Goal: Information Seeking & Learning: Learn about a topic

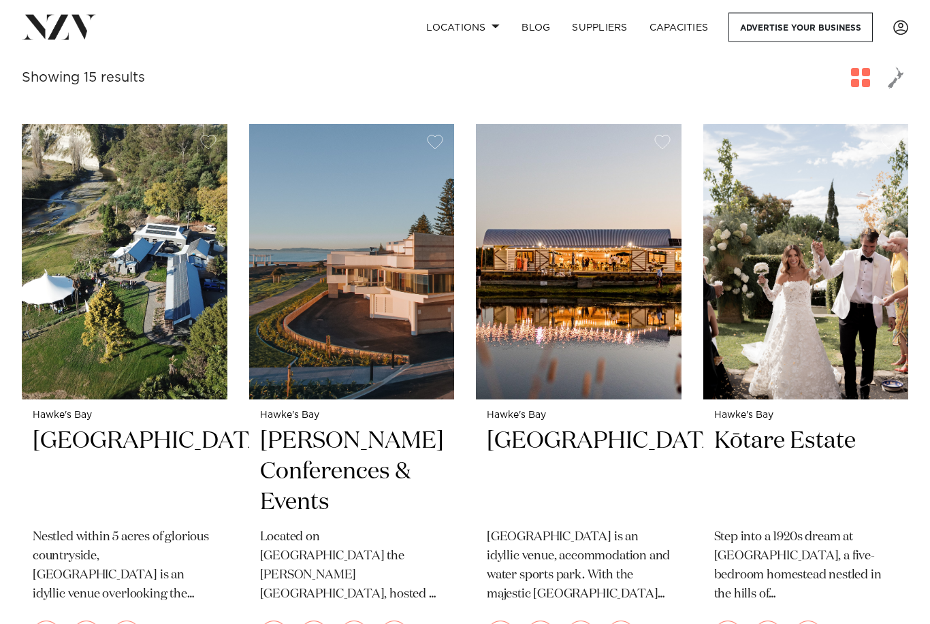
scroll to position [459, 0]
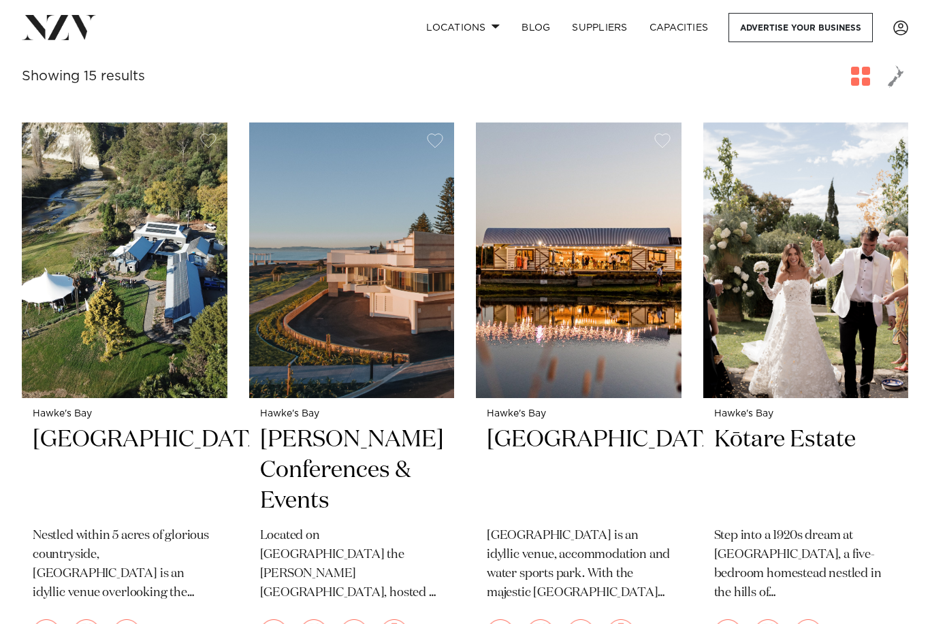
click at [160, 313] on img at bounding box center [125, 260] width 206 height 275
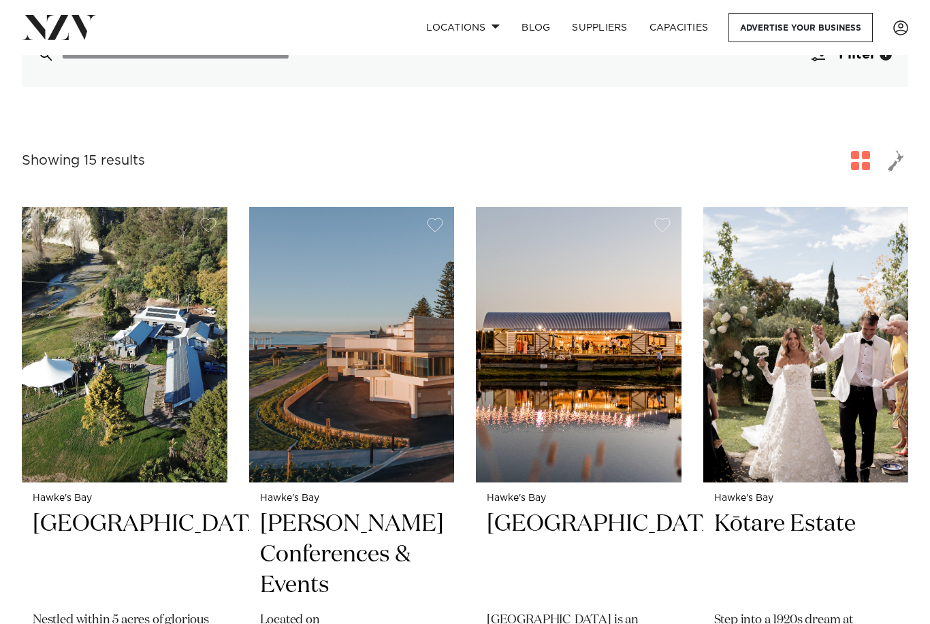
scroll to position [387, 0]
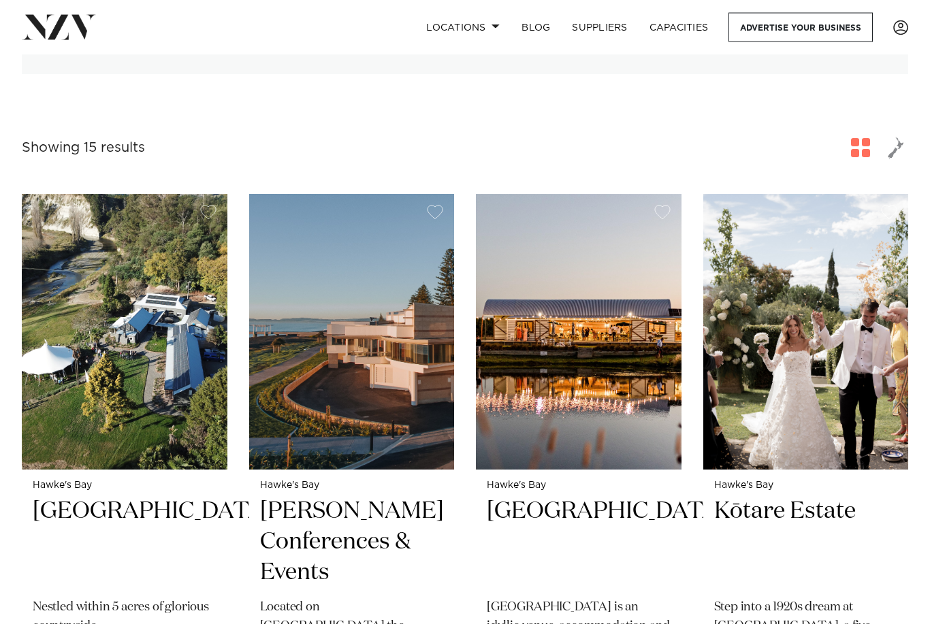
click at [827, 274] on img at bounding box center [806, 332] width 206 height 275
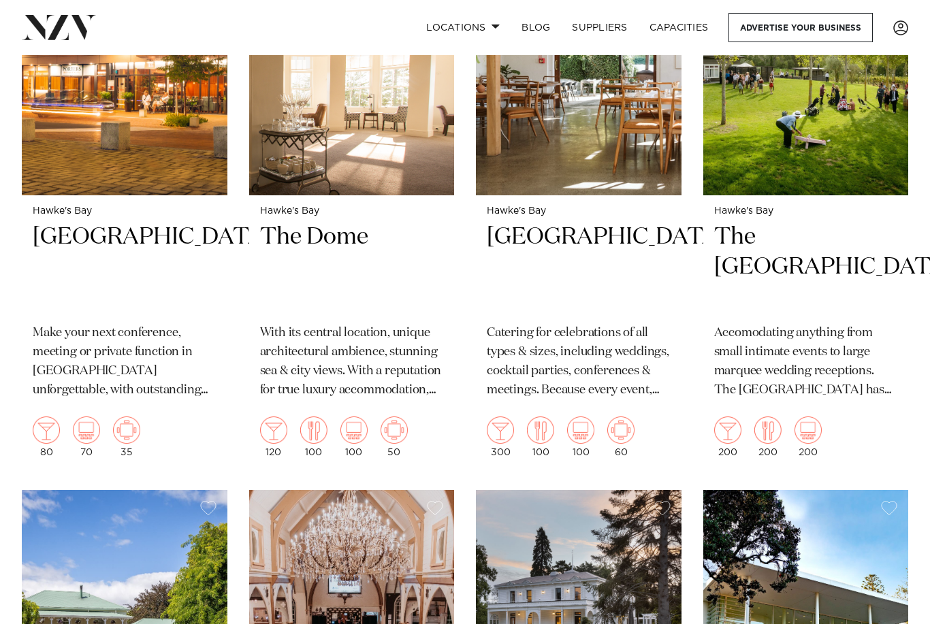
scroll to position [1232, 0]
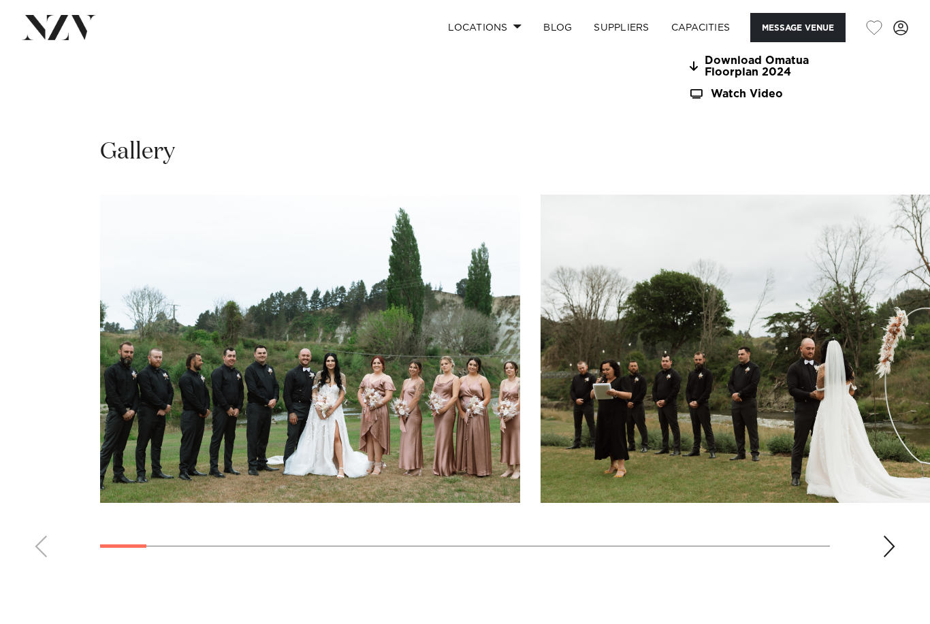
scroll to position [1257, 0]
click at [884, 536] on div "Next slide" at bounding box center [889, 547] width 14 height 22
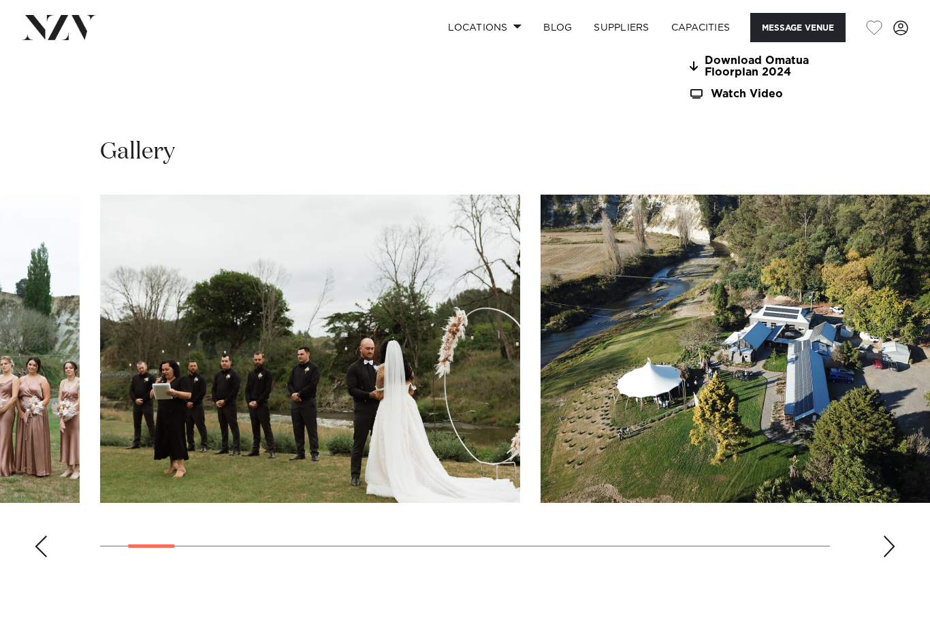
click at [887, 536] on div "Next slide" at bounding box center [889, 547] width 14 height 22
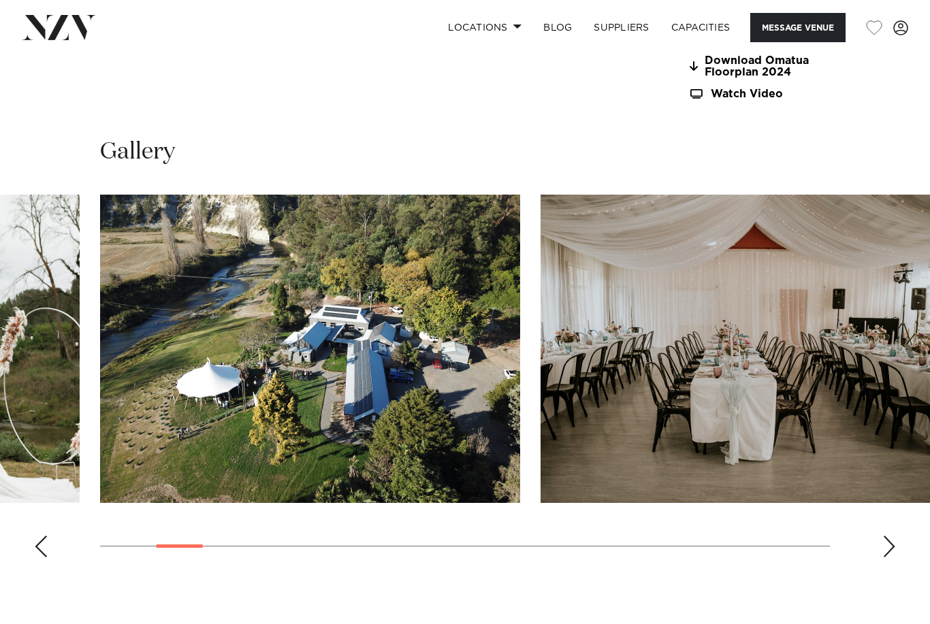
click at [886, 536] on div "Next slide" at bounding box center [889, 547] width 14 height 22
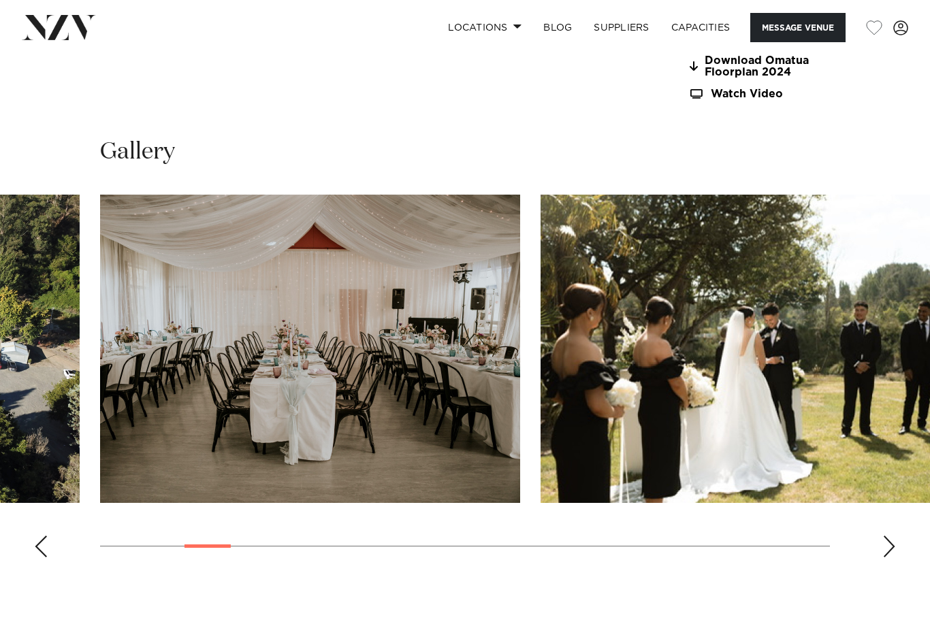
click at [886, 536] on div "Next slide" at bounding box center [889, 547] width 14 height 22
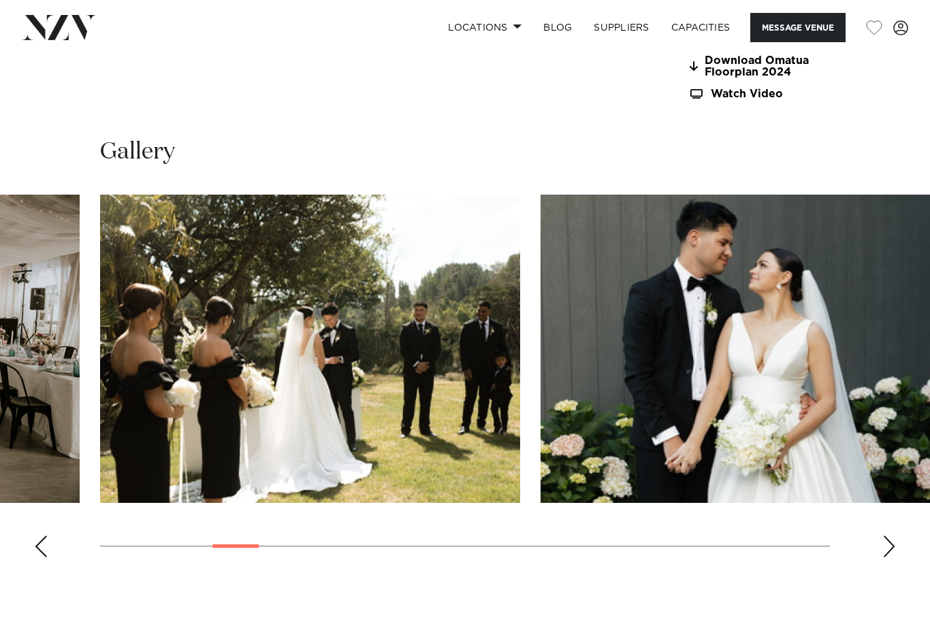
click at [883, 536] on div "Next slide" at bounding box center [889, 547] width 14 height 22
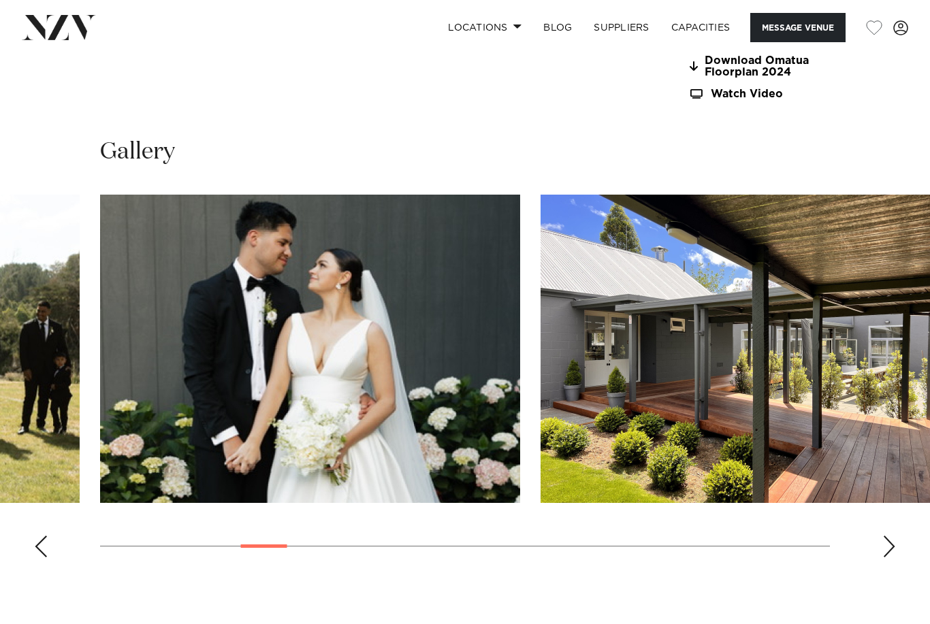
click at [881, 441] on swiper-container at bounding box center [465, 382] width 930 height 374
click at [888, 536] on div "Next slide" at bounding box center [889, 547] width 14 height 22
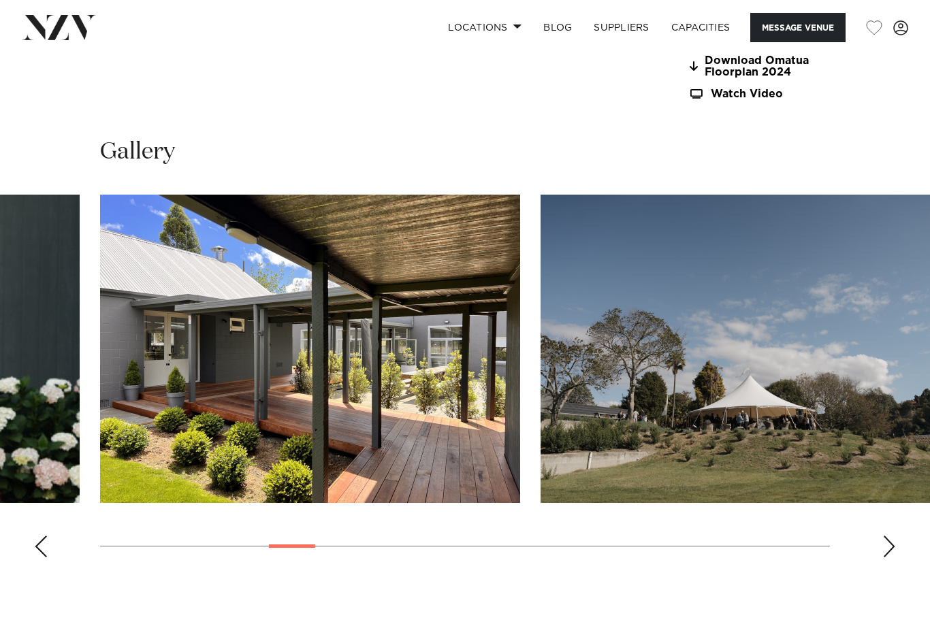
click at [884, 536] on div "Next slide" at bounding box center [889, 547] width 14 height 22
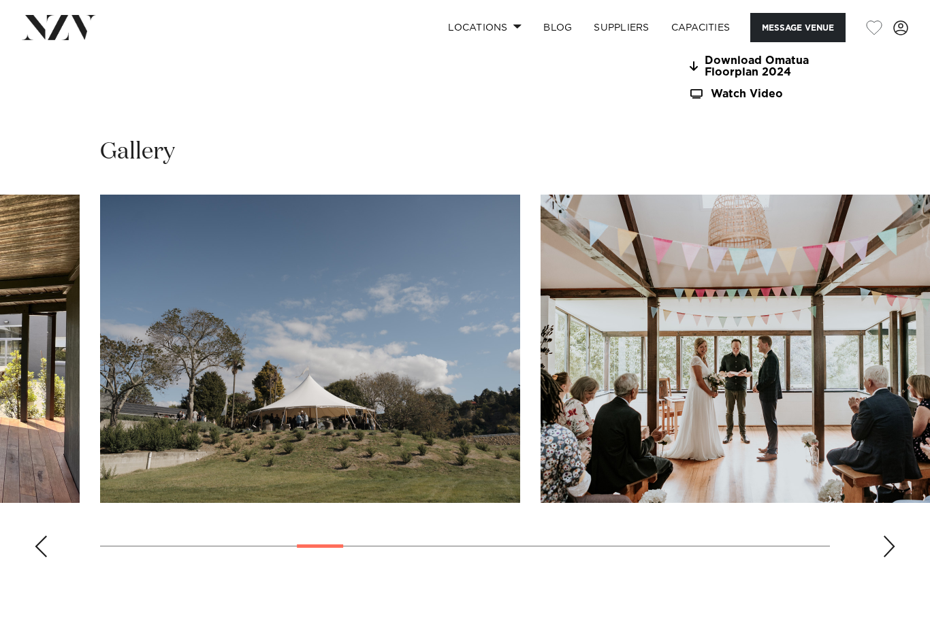
click at [888, 536] on div "Next slide" at bounding box center [889, 547] width 14 height 22
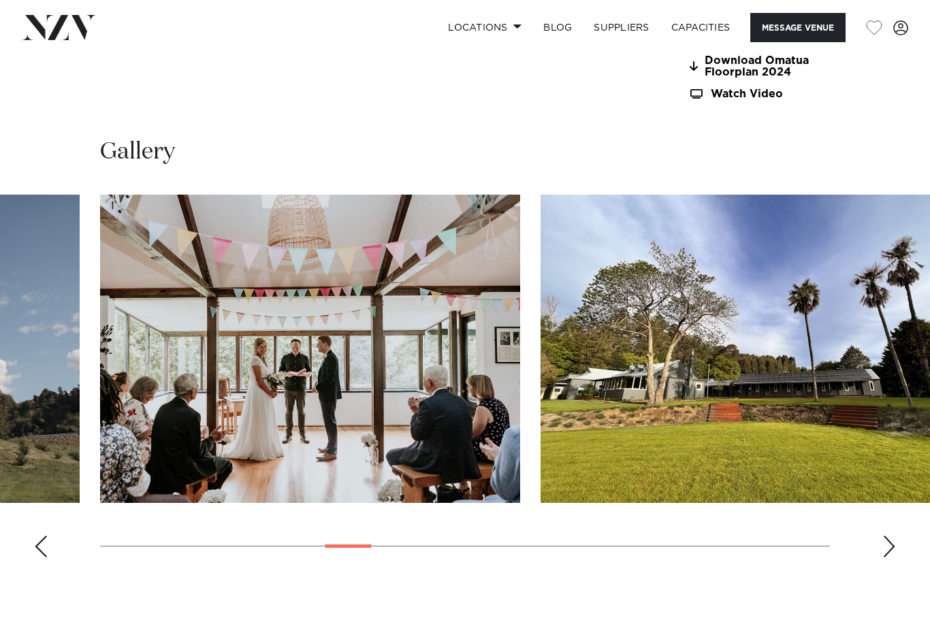
click at [886, 536] on div "Next slide" at bounding box center [889, 547] width 14 height 22
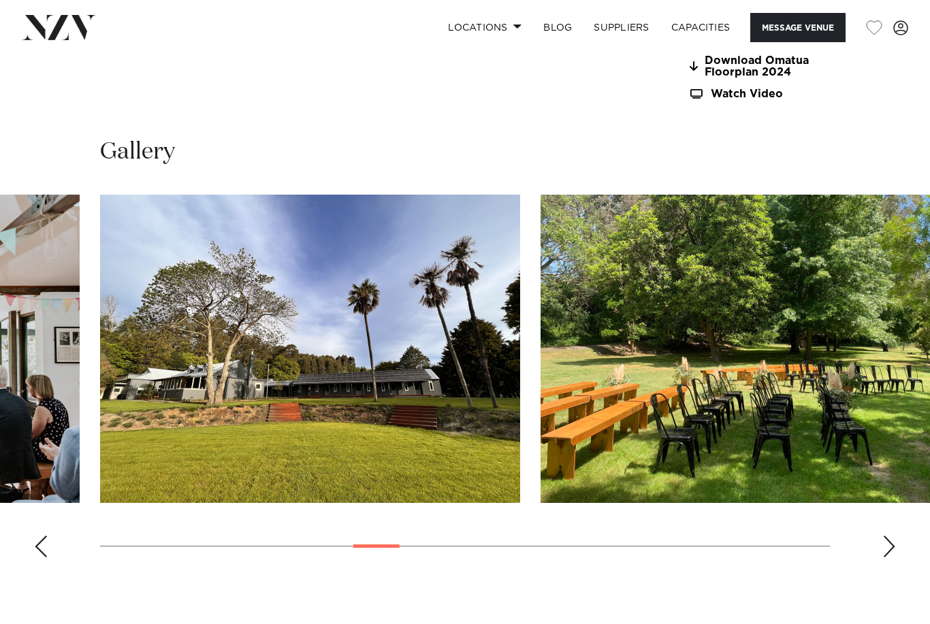
click at [884, 536] on div "Next slide" at bounding box center [889, 547] width 14 height 22
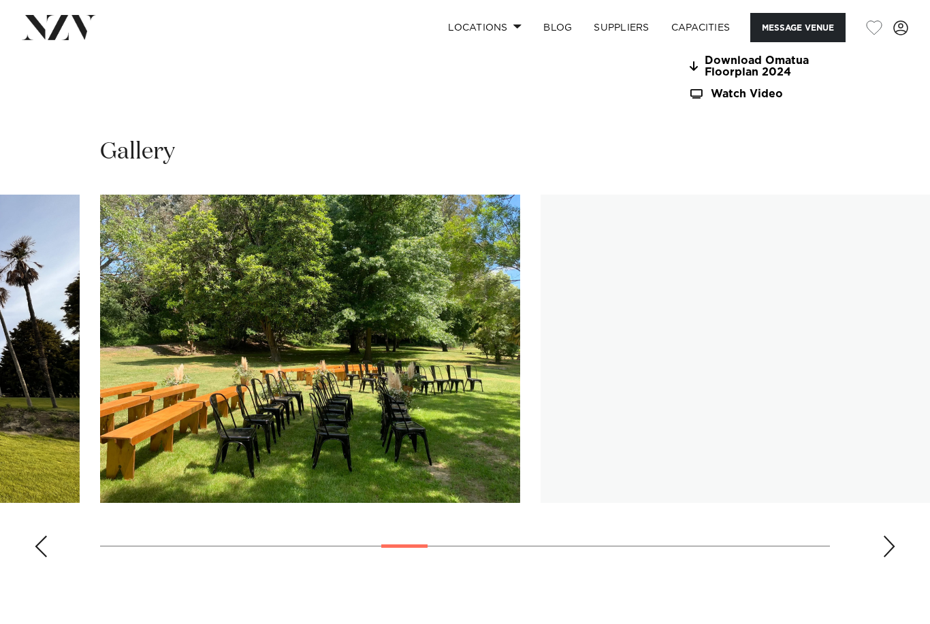
click at [886, 536] on div "Next slide" at bounding box center [889, 547] width 14 height 22
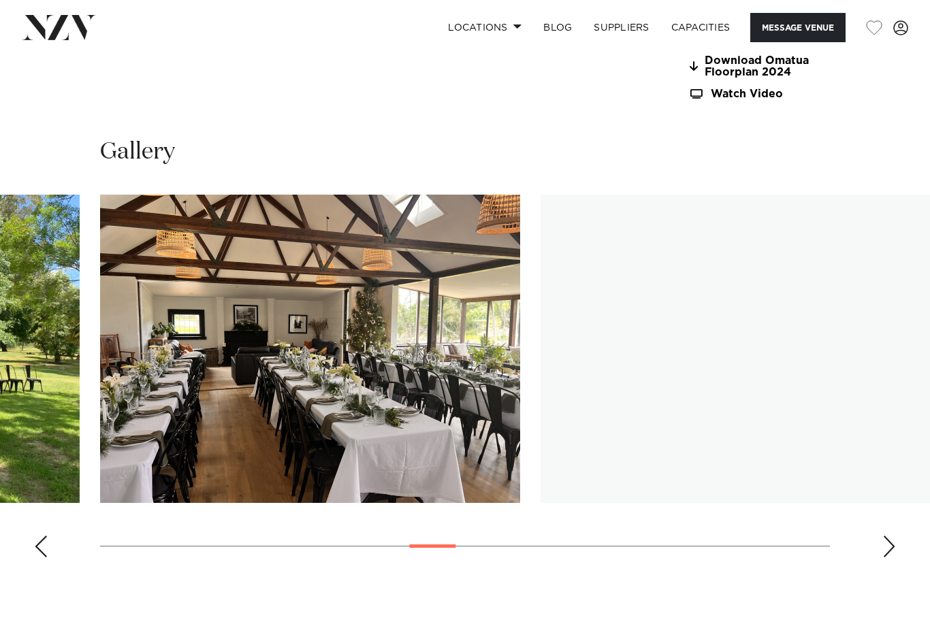
click at [884, 536] on div "Next slide" at bounding box center [889, 547] width 14 height 22
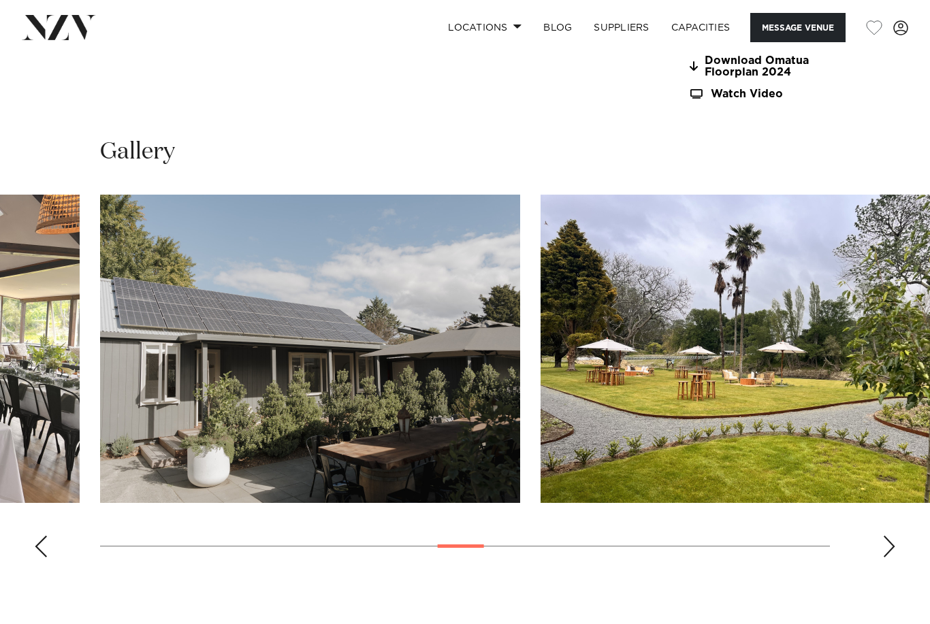
click at [884, 536] on div "Next slide" at bounding box center [889, 547] width 14 height 22
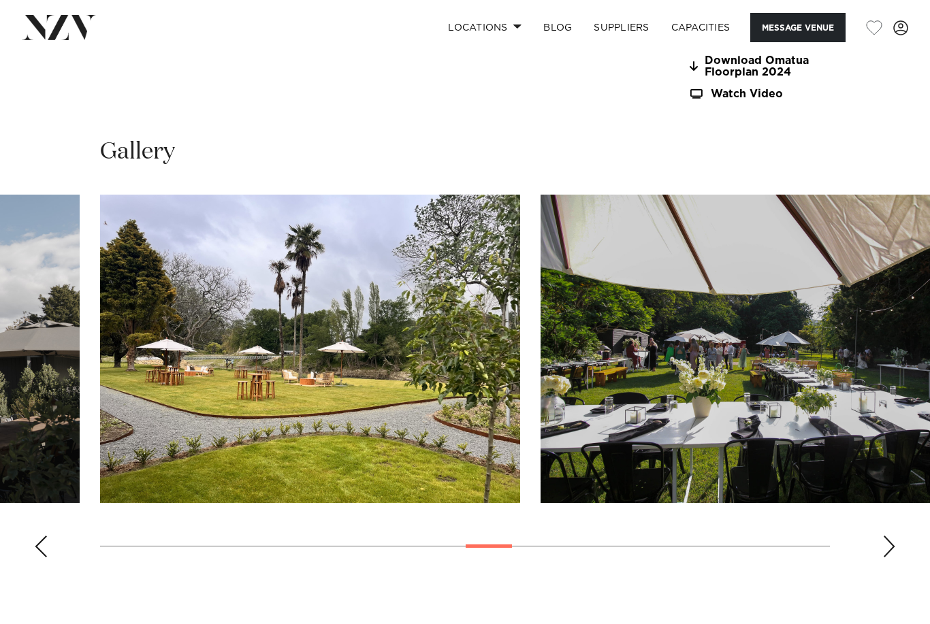
click at [888, 536] on div "Next slide" at bounding box center [889, 547] width 14 height 22
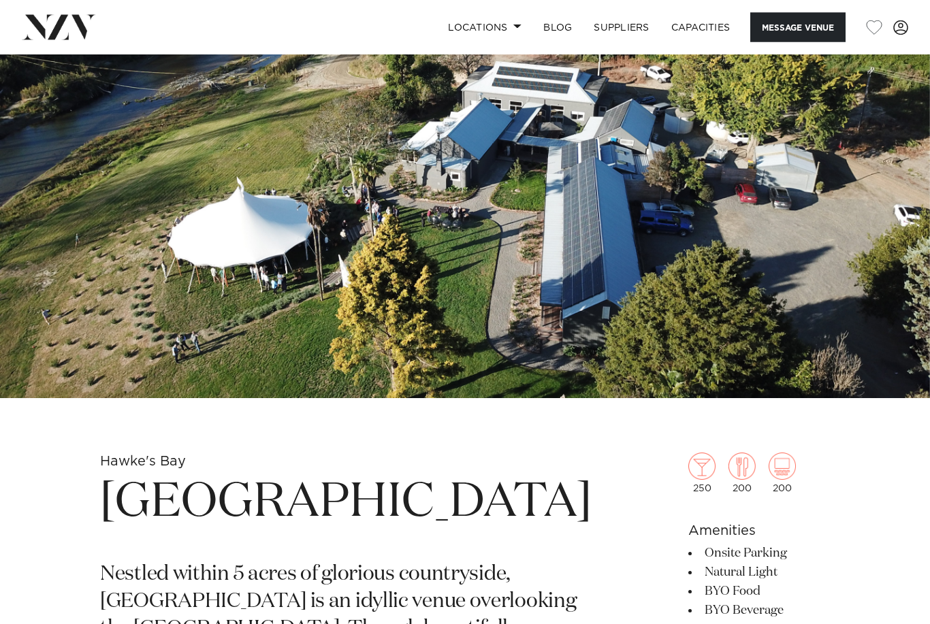
scroll to position [0, 0]
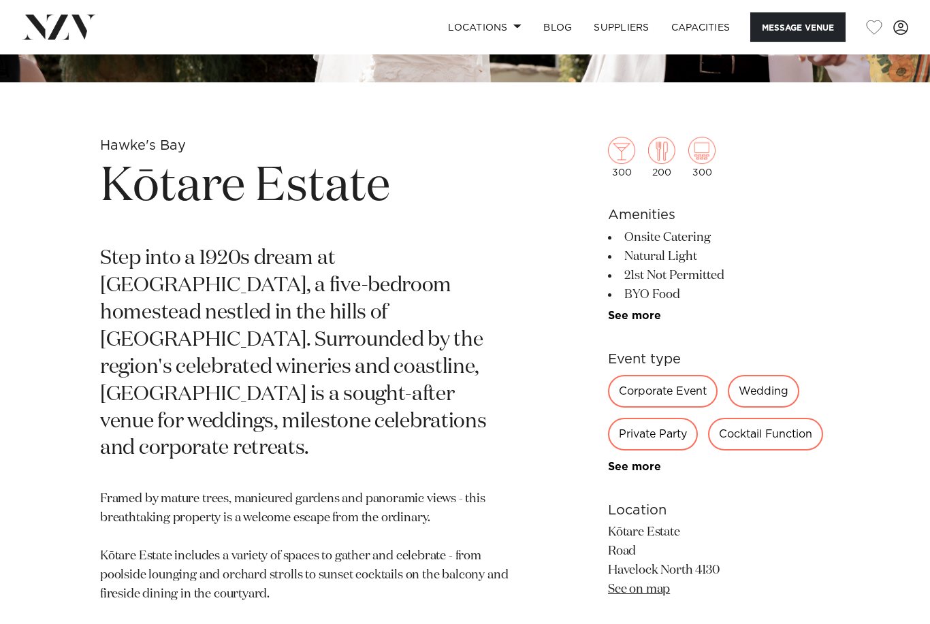
scroll to position [409, 0]
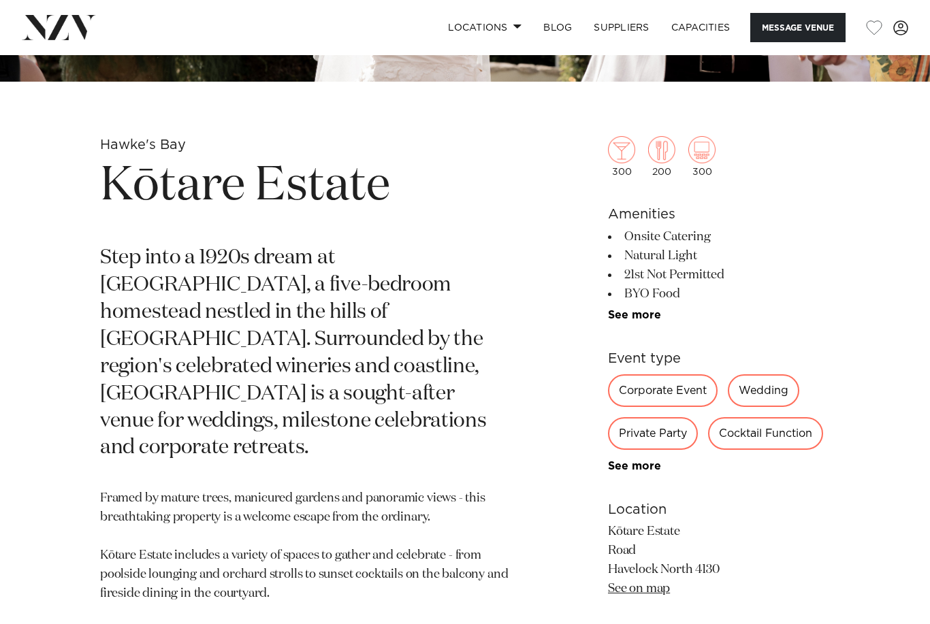
click at [788, 383] on div "Wedding" at bounding box center [763, 390] width 71 height 33
click at [792, 389] on div "Wedding" at bounding box center [763, 390] width 71 height 33
click at [776, 395] on div "Wedding" at bounding box center [763, 390] width 71 height 33
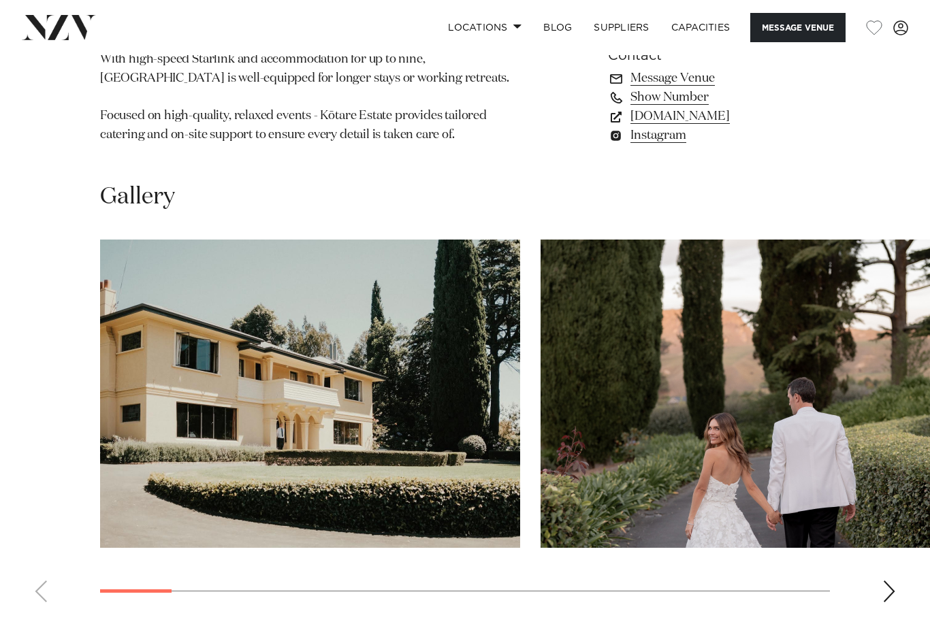
scroll to position [1137, 0]
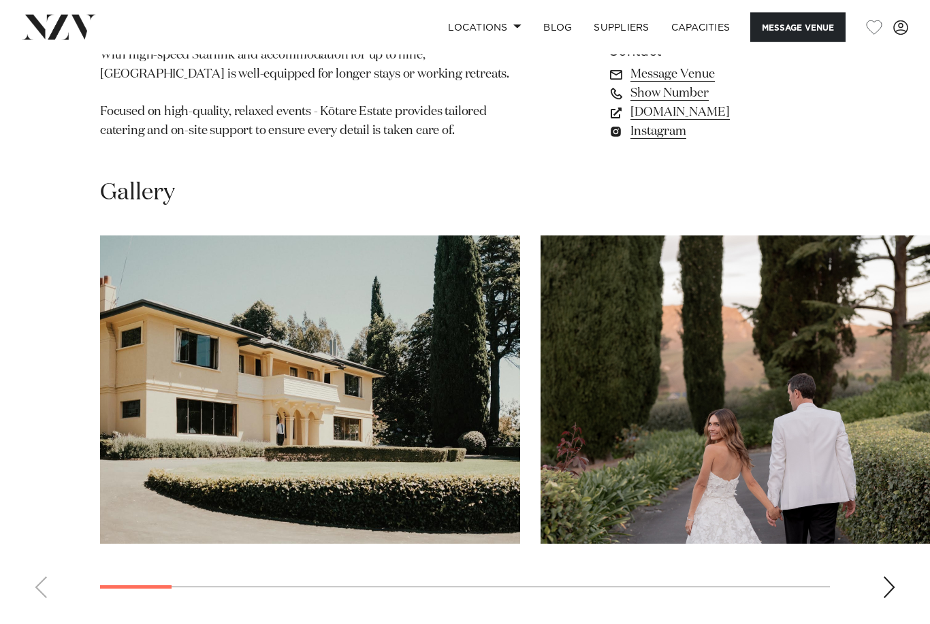
click at [901, 543] on swiper-container at bounding box center [465, 423] width 930 height 374
click at [884, 577] on div "Next slide" at bounding box center [889, 588] width 14 height 22
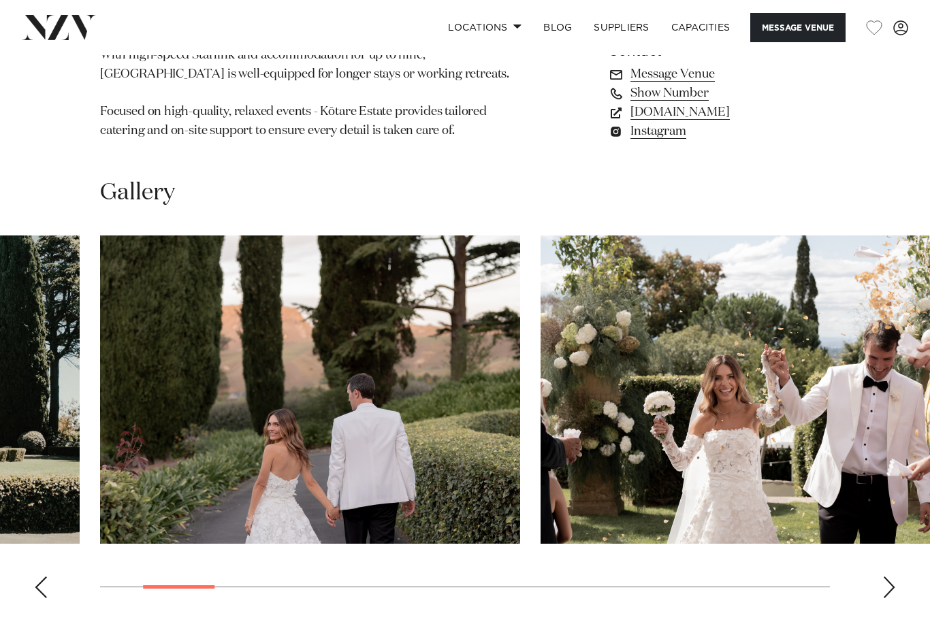
click at [882, 577] on div "Next slide" at bounding box center [889, 588] width 14 height 22
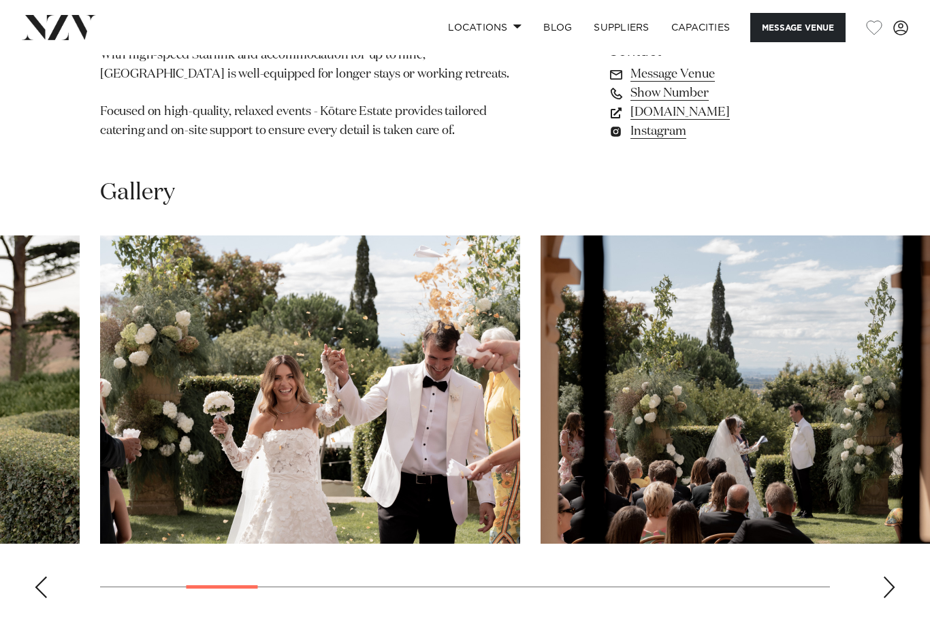
click at [888, 577] on div "Next slide" at bounding box center [889, 588] width 14 height 22
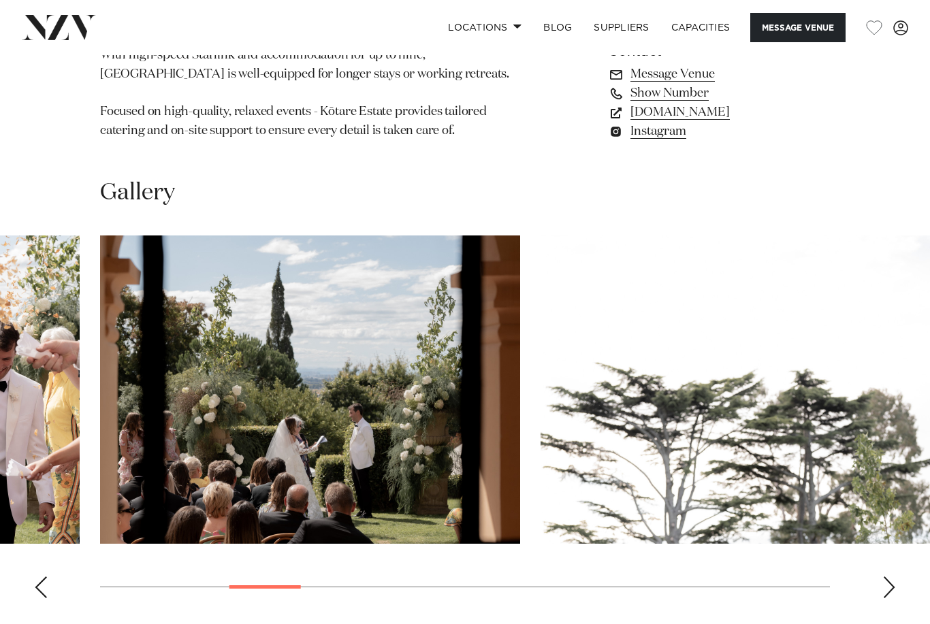
click at [886, 577] on div "Next slide" at bounding box center [889, 588] width 14 height 22
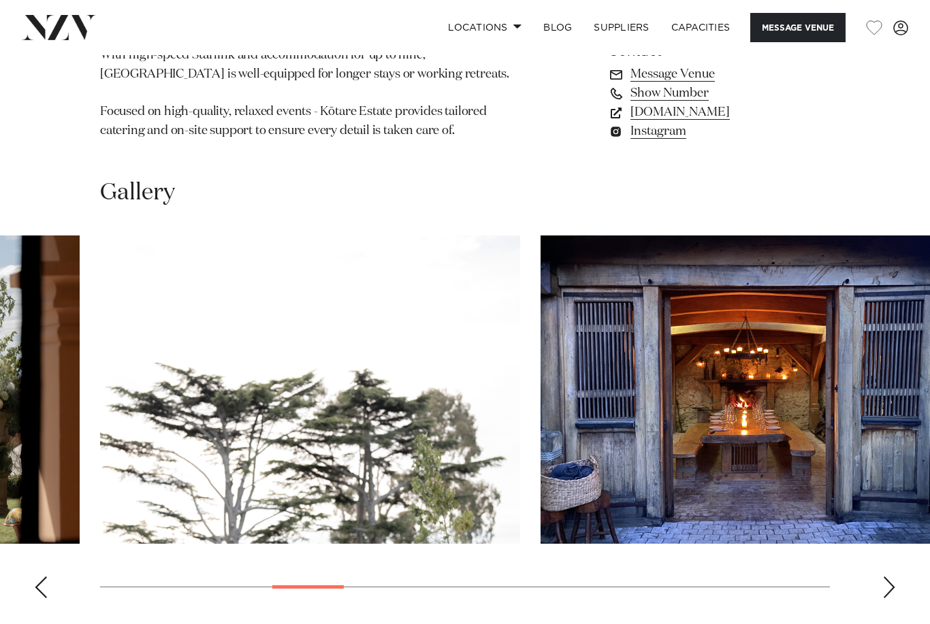
click at [887, 577] on div "Next slide" at bounding box center [889, 588] width 14 height 22
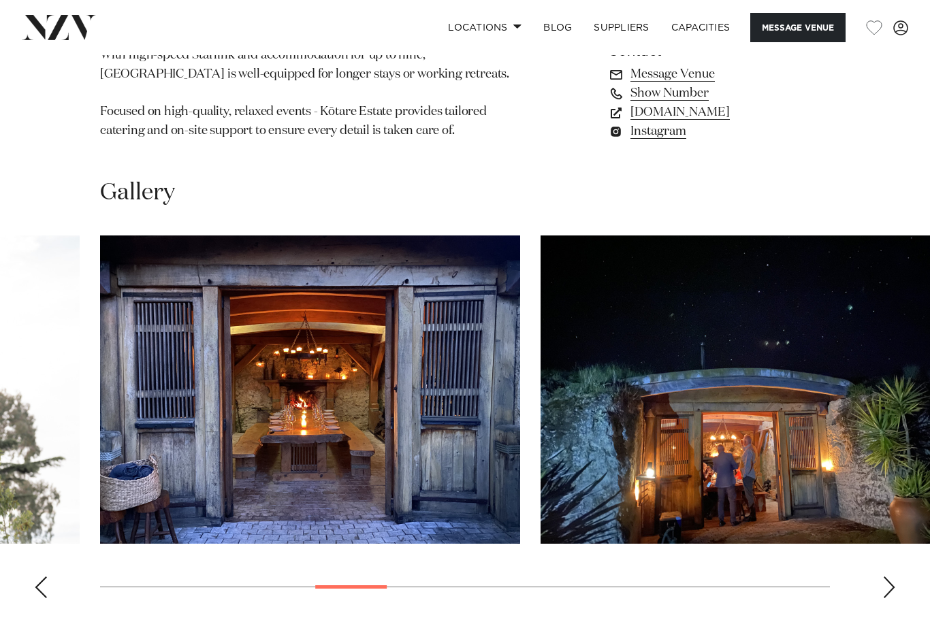
click at [887, 577] on div "Next slide" at bounding box center [889, 588] width 14 height 22
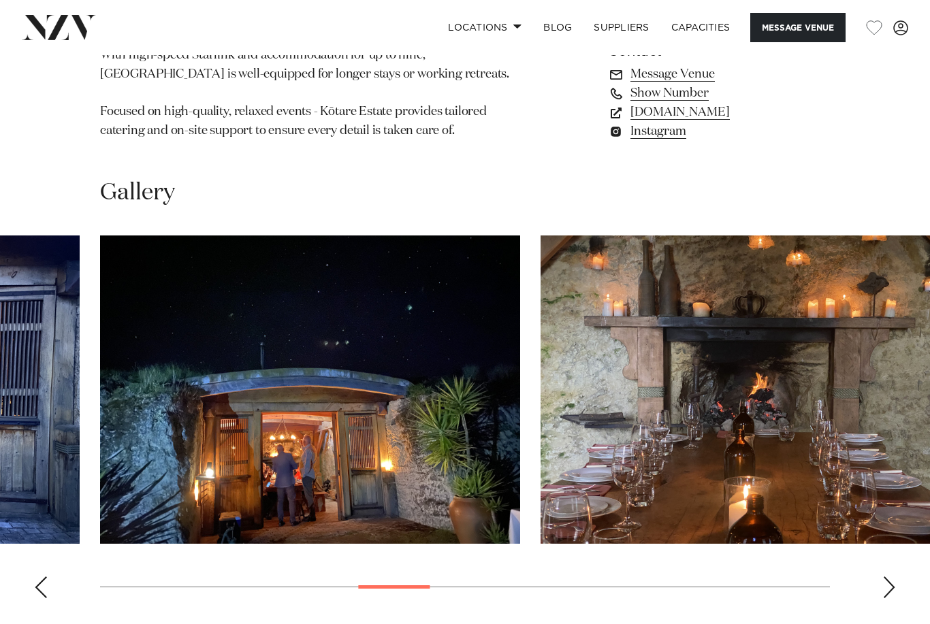
click at [886, 577] on div "Next slide" at bounding box center [889, 588] width 14 height 22
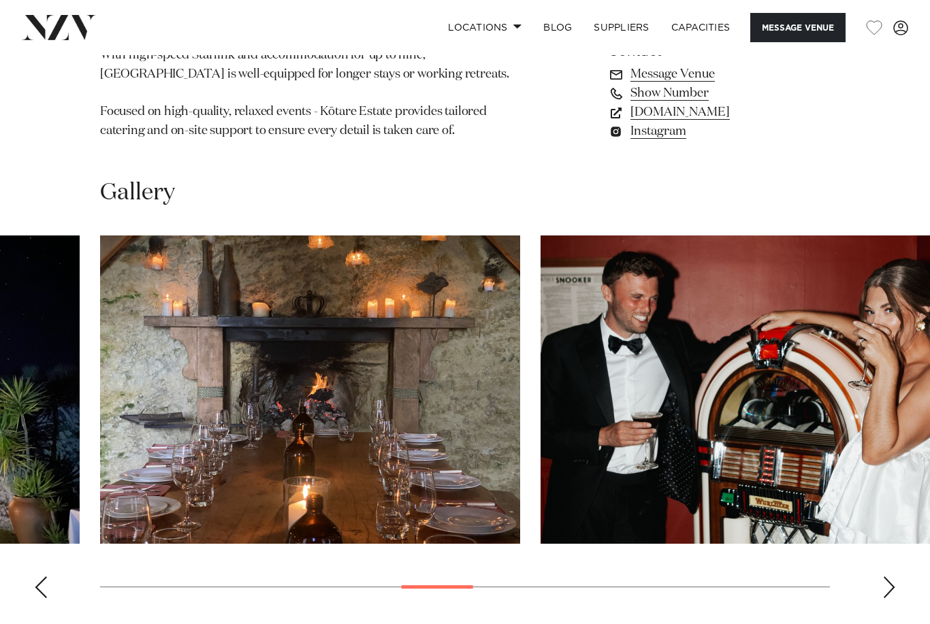
click at [887, 577] on div "Next slide" at bounding box center [889, 588] width 14 height 22
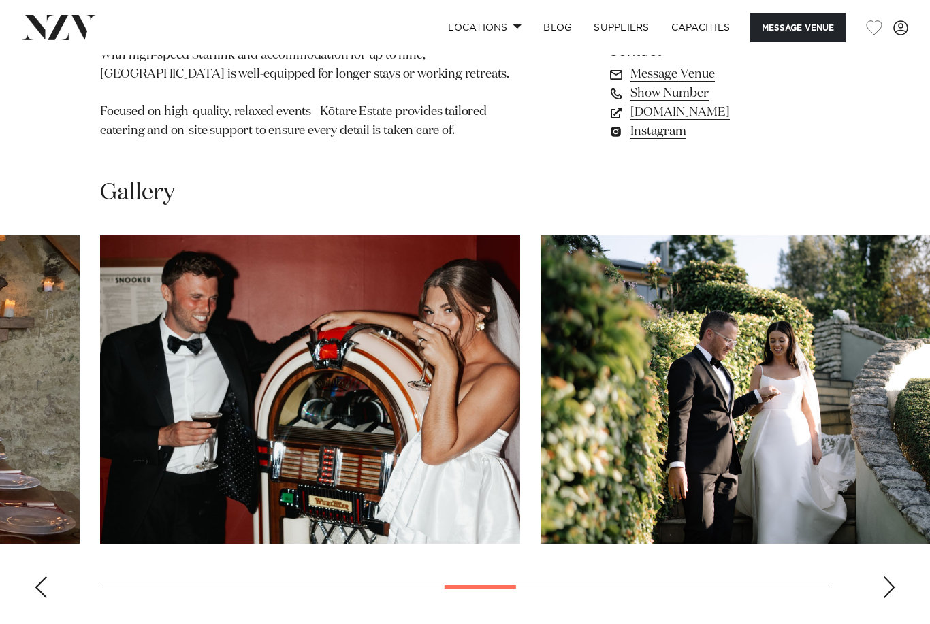
click at [884, 577] on div "Next slide" at bounding box center [889, 588] width 14 height 22
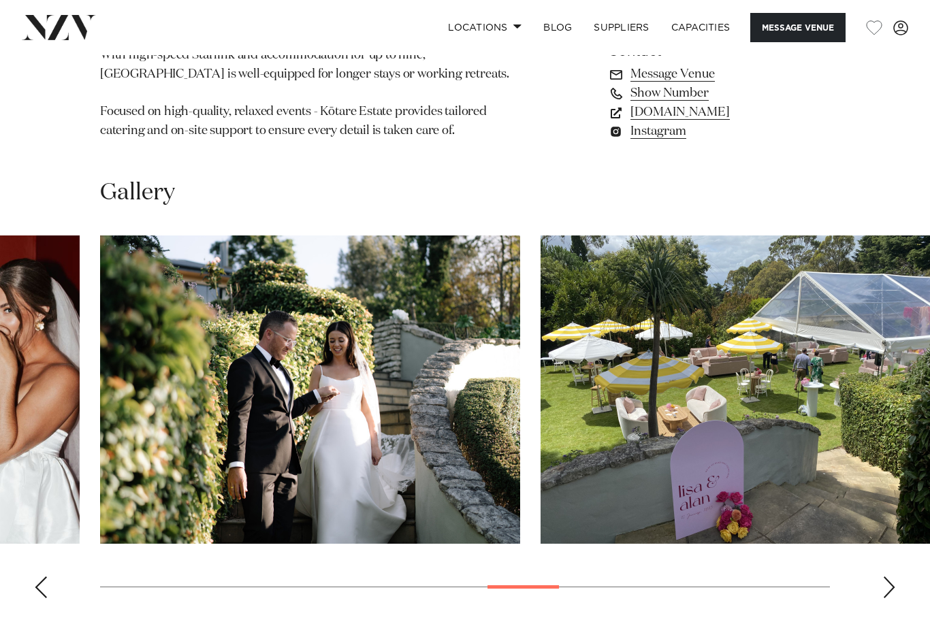
click at [886, 577] on div "Next slide" at bounding box center [889, 588] width 14 height 22
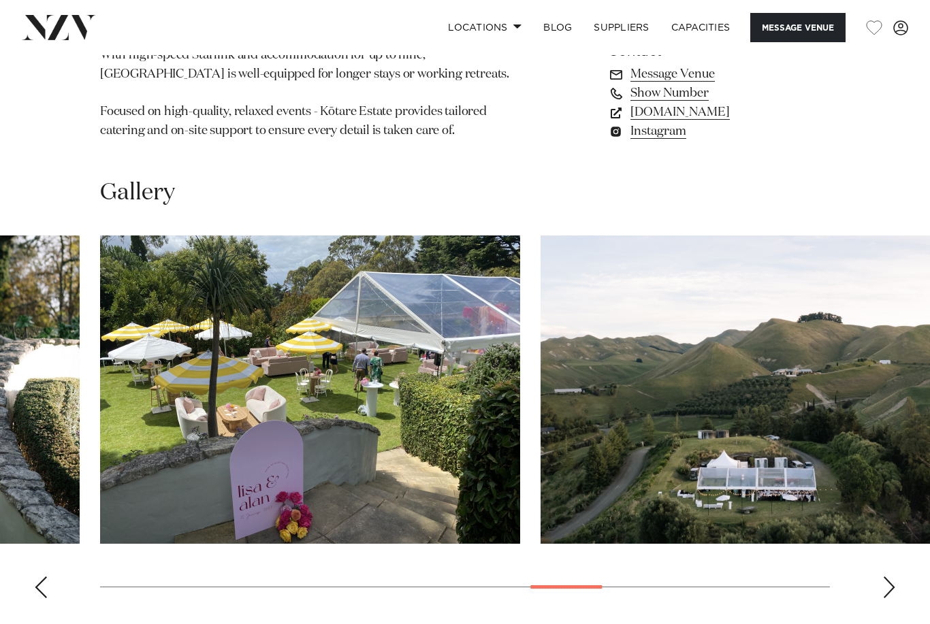
click at [885, 577] on div "Next slide" at bounding box center [889, 588] width 14 height 22
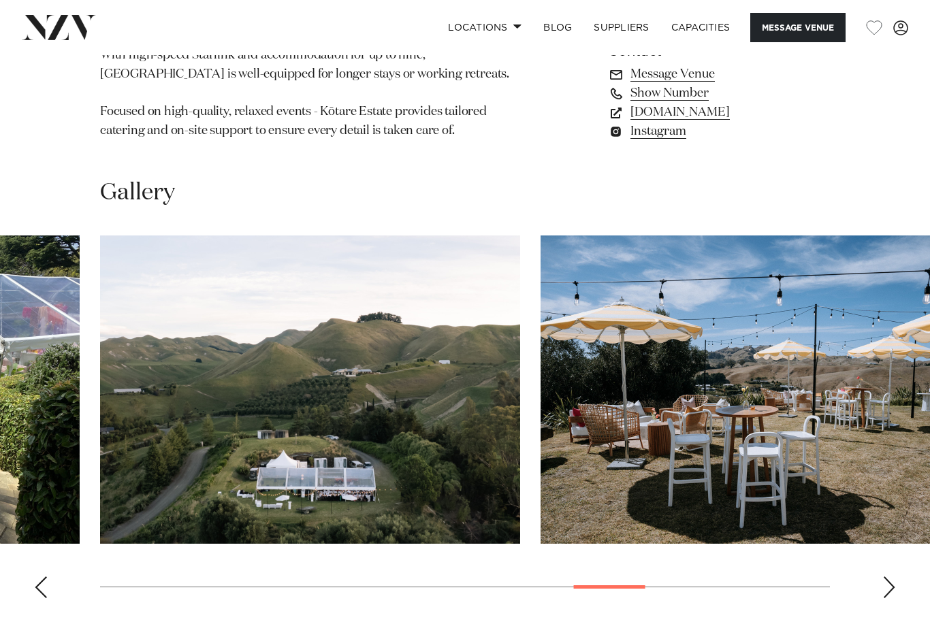
click at [884, 577] on div "Next slide" at bounding box center [889, 588] width 14 height 22
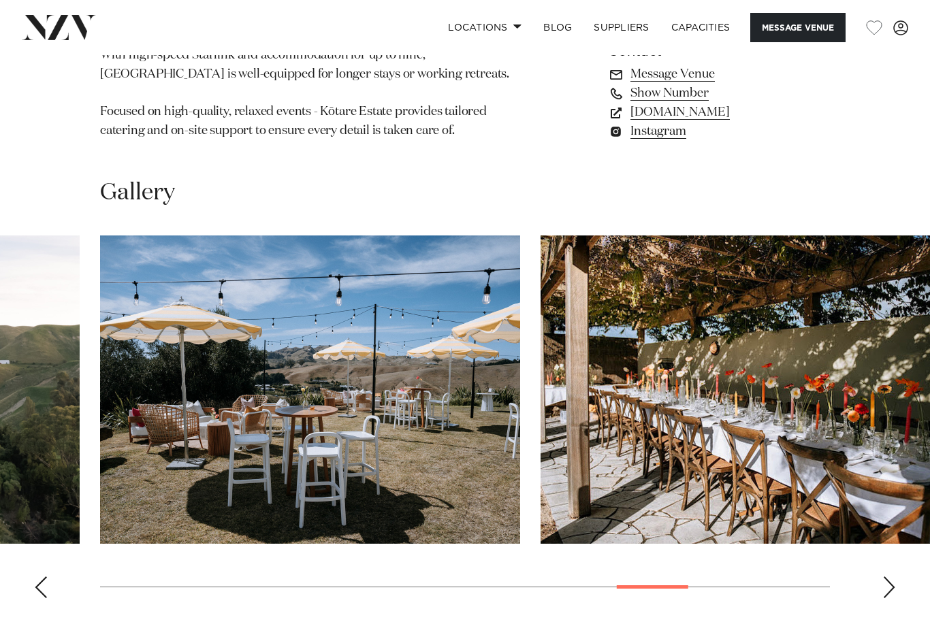
click at [884, 577] on div "Next slide" at bounding box center [889, 588] width 14 height 22
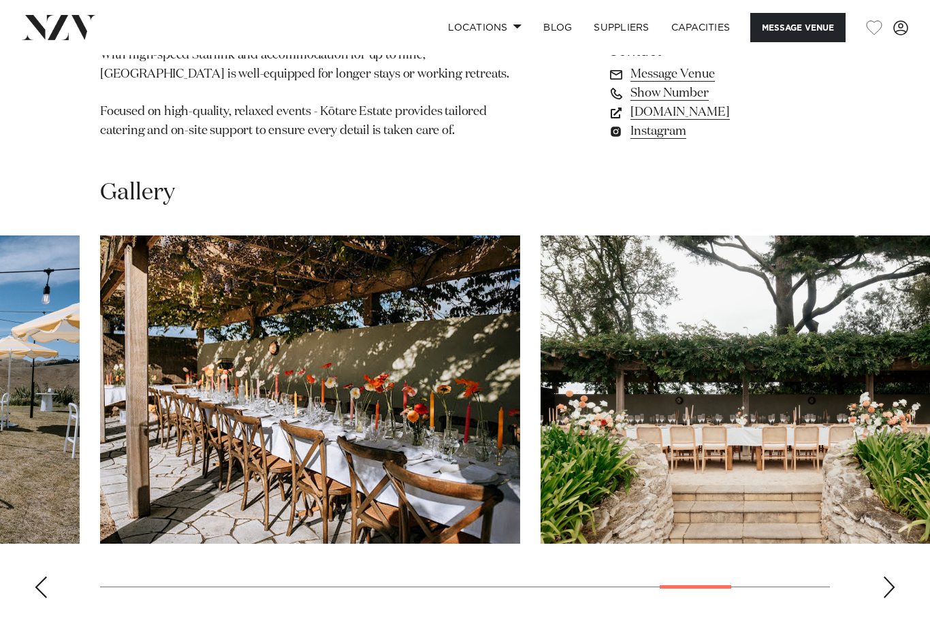
click at [884, 577] on div "Next slide" at bounding box center [889, 588] width 14 height 22
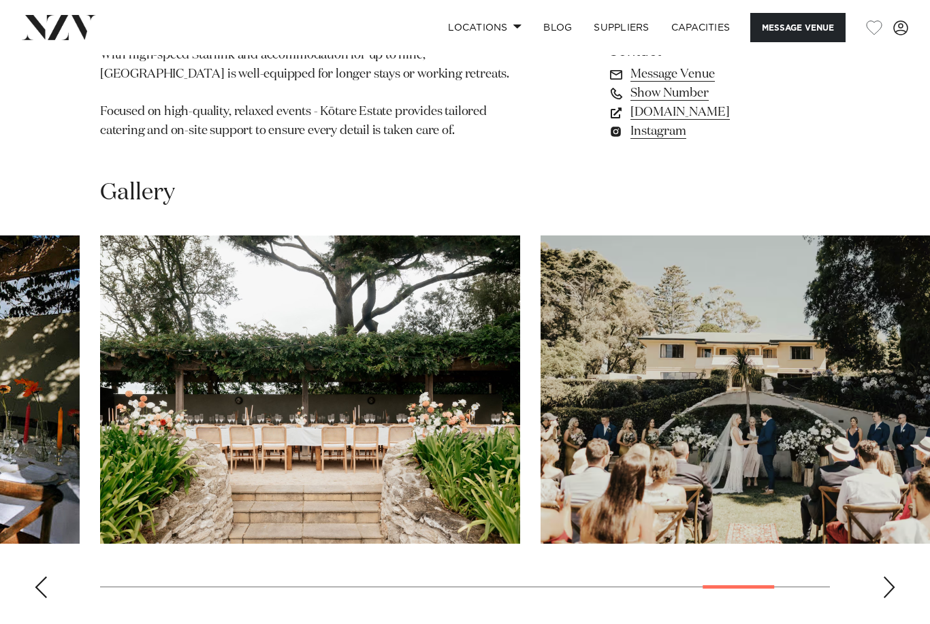
click at [884, 577] on div "Next slide" at bounding box center [889, 588] width 14 height 22
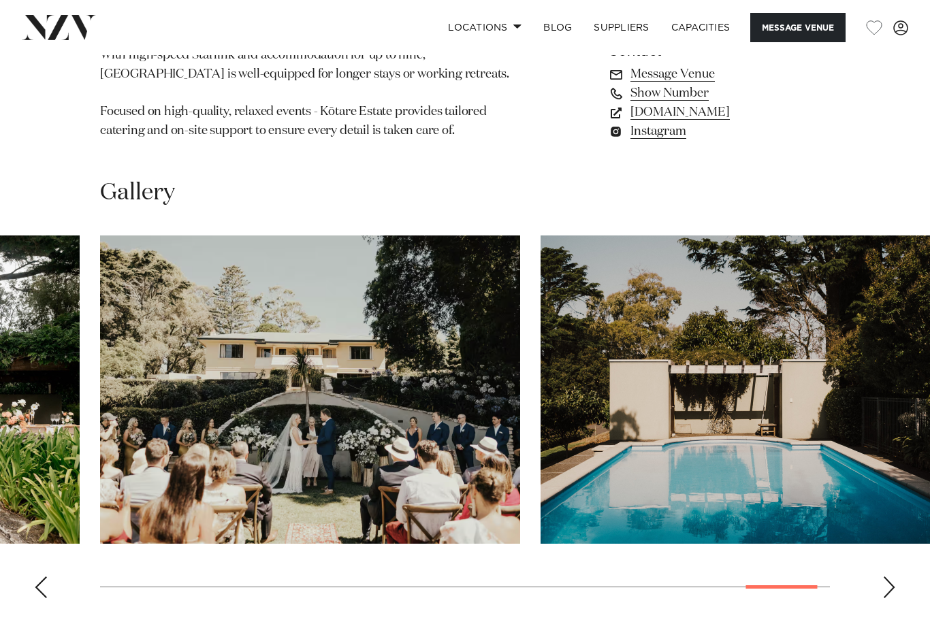
click at [884, 577] on div "Next slide" at bounding box center [889, 588] width 14 height 22
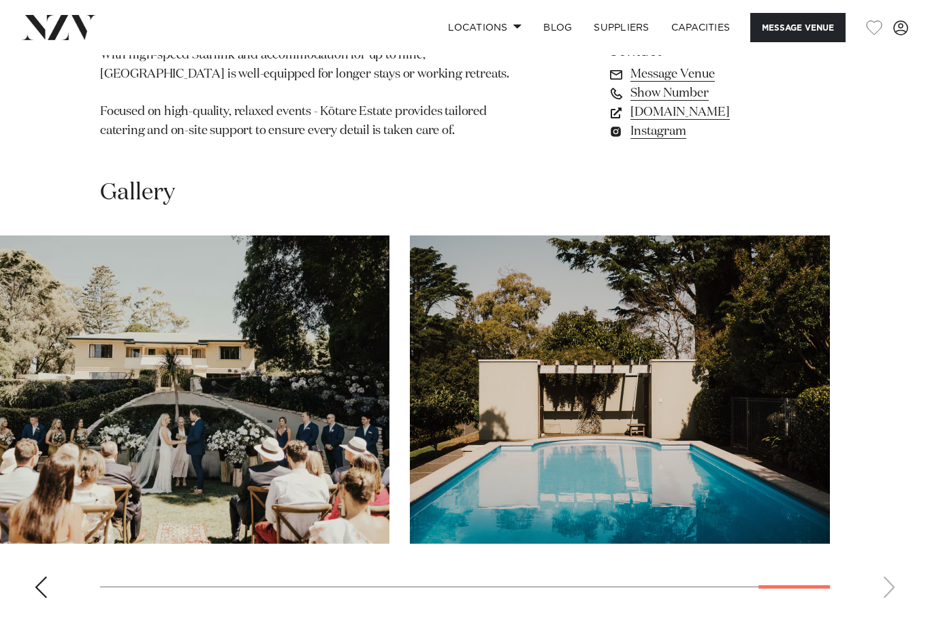
click at [884, 537] on swiper-container at bounding box center [465, 423] width 930 height 374
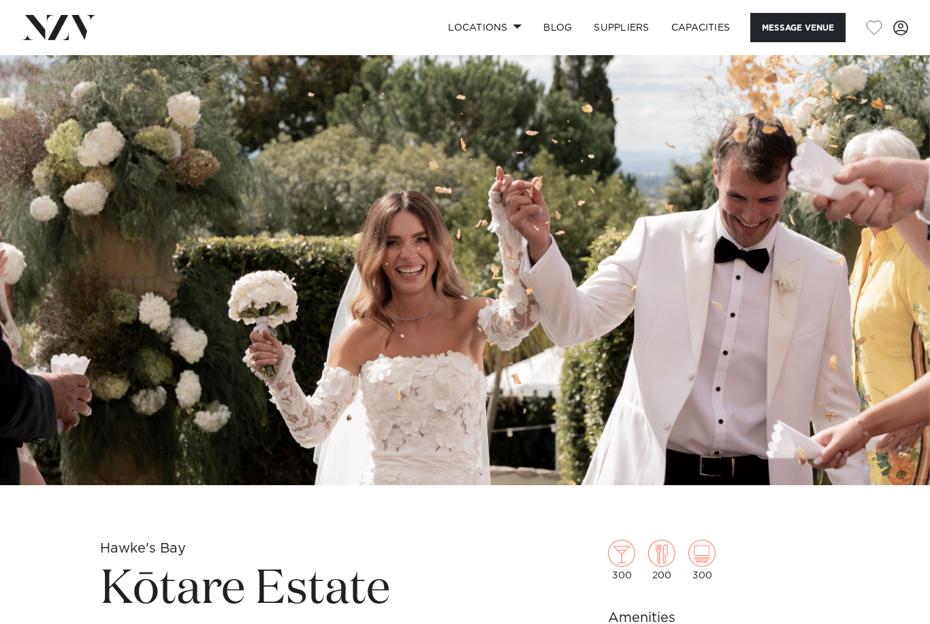
scroll to position [6, 0]
